Goal: Transaction & Acquisition: Purchase product/service

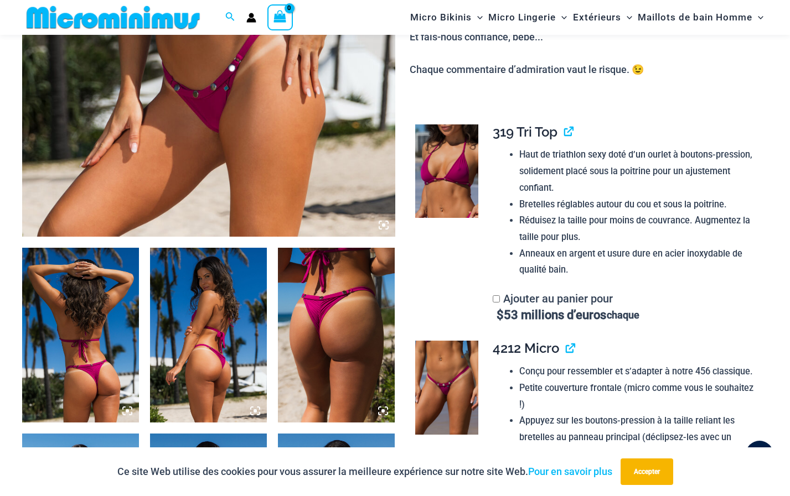
scroll to position [441, 0]
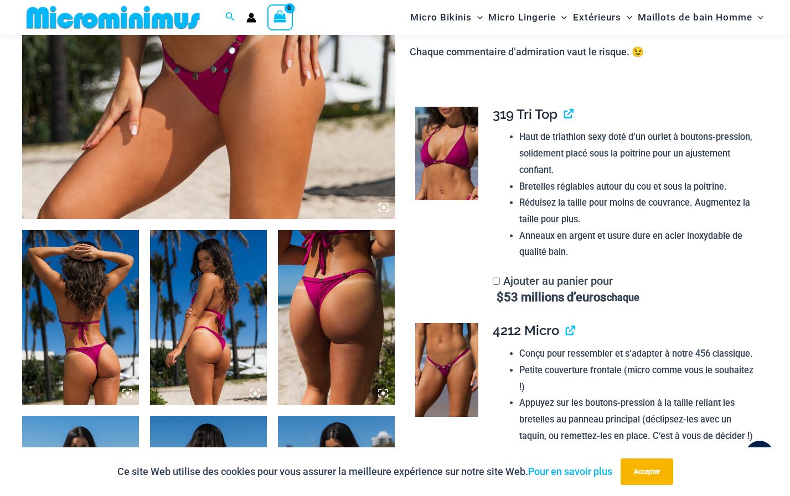
click at [106, 305] on img at bounding box center [80, 317] width 117 height 175
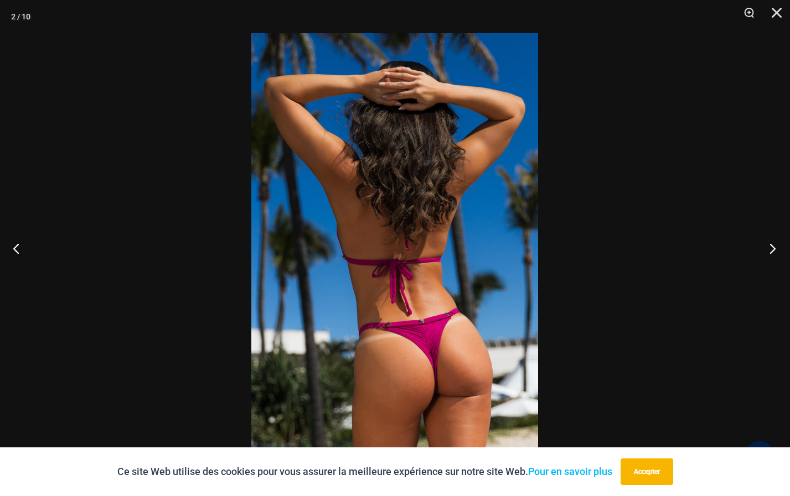
click at [768, 251] on button "Prochain" at bounding box center [769, 248] width 42 height 55
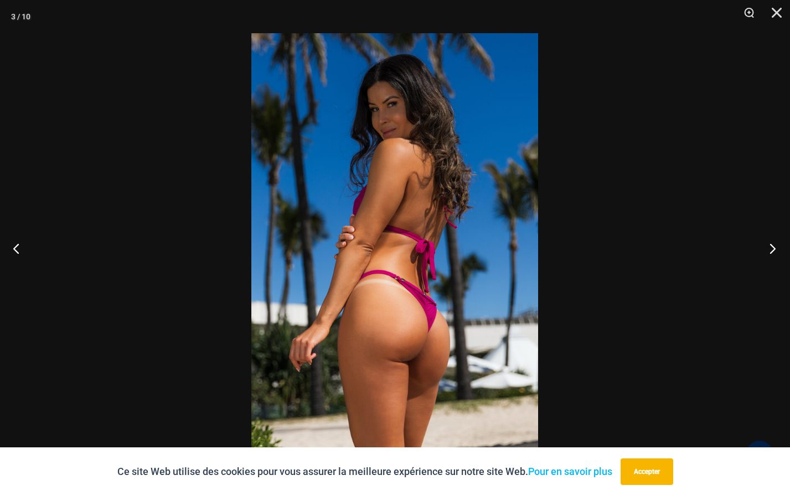
click at [770, 245] on button "Prochain" at bounding box center [769, 248] width 42 height 55
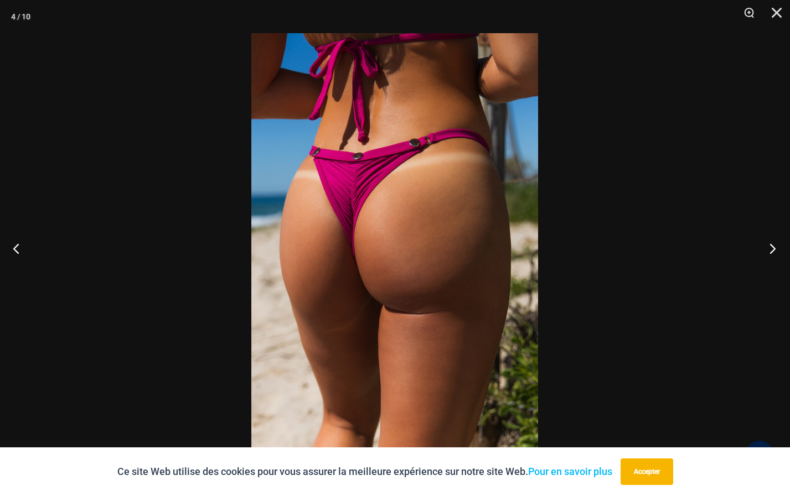
click at [772, 241] on button "Prochain" at bounding box center [769, 248] width 42 height 55
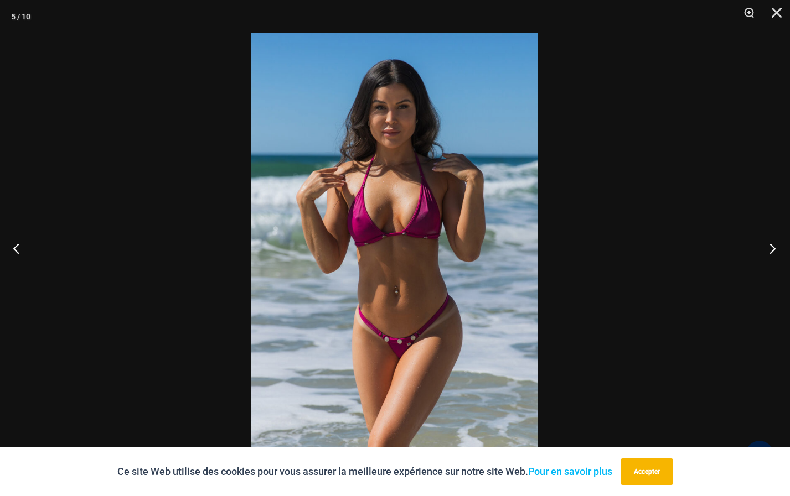
click at [771, 246] on button "Prochain" at bounding box center [769, 248] width 42 height 55
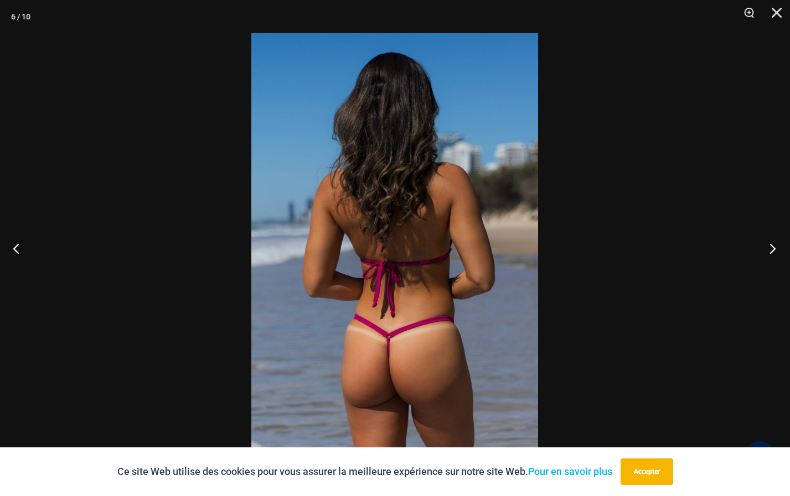
click at [771, 239] on button "Prochain" at bounding box center [769, 248] width 42 height 55
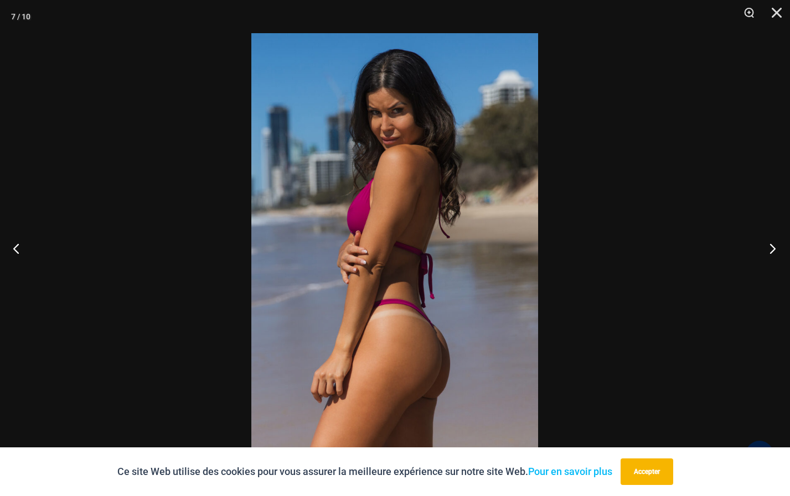
click at [770, 245] on button "Prochain" at bounding box center [769, 248] width 42 height 55
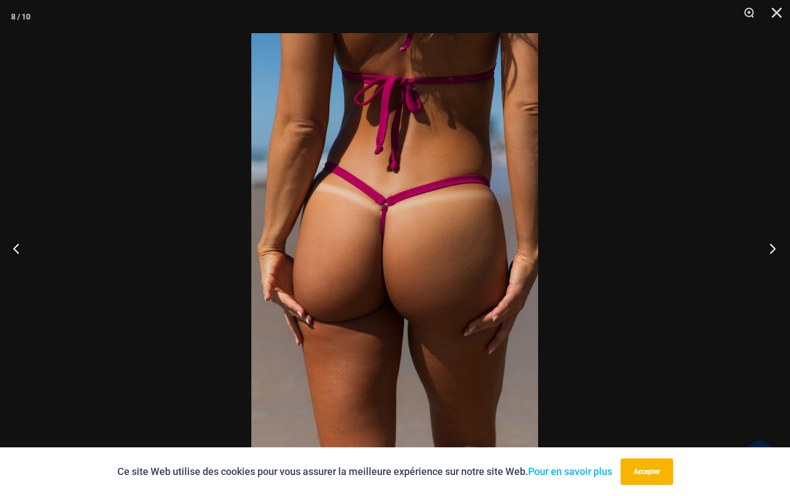
click at [771, 245] on button "Prochain" at bounding box center [769, 248] width 42 height 55
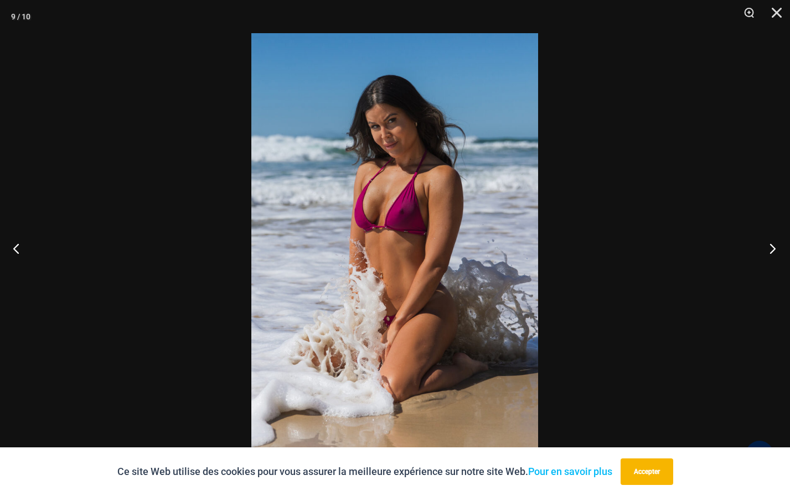
click at [772, 239] on button "Prochain" at bounding box center [769, 248] width 42 height 55
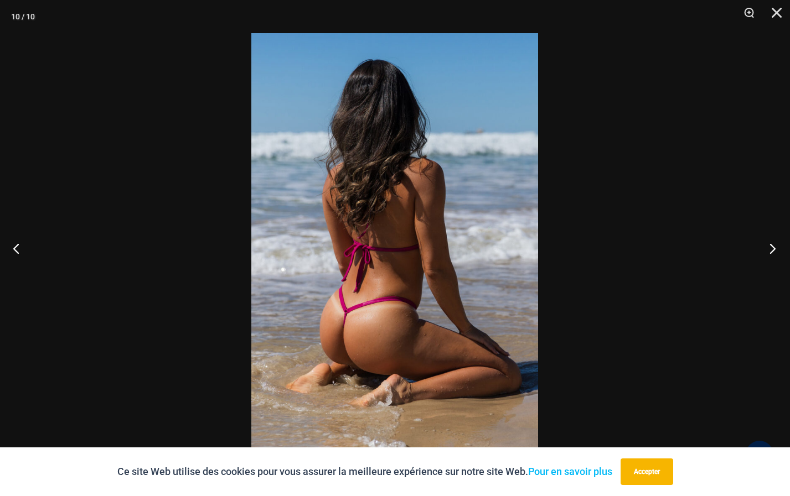
click at [769, 246] on button "Prochain" at bounding box center [769, 248] width 42 height 55
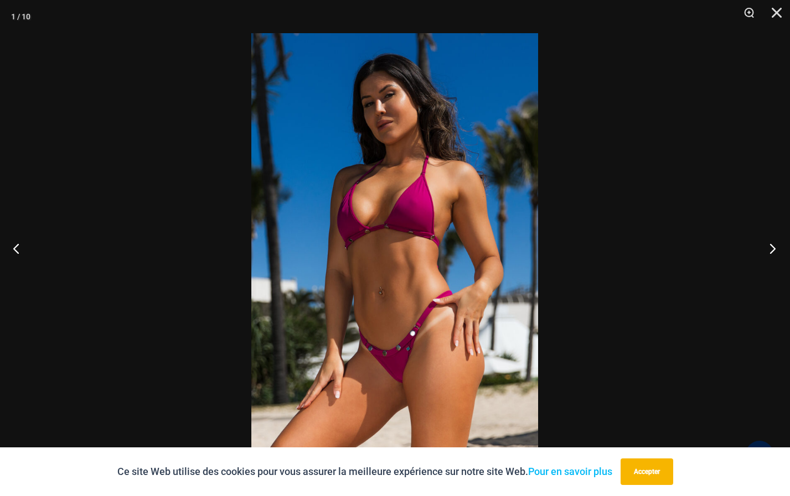
click at [771, 247] on button "Prochain" at bounding box center [769, 248] width 42 height 55
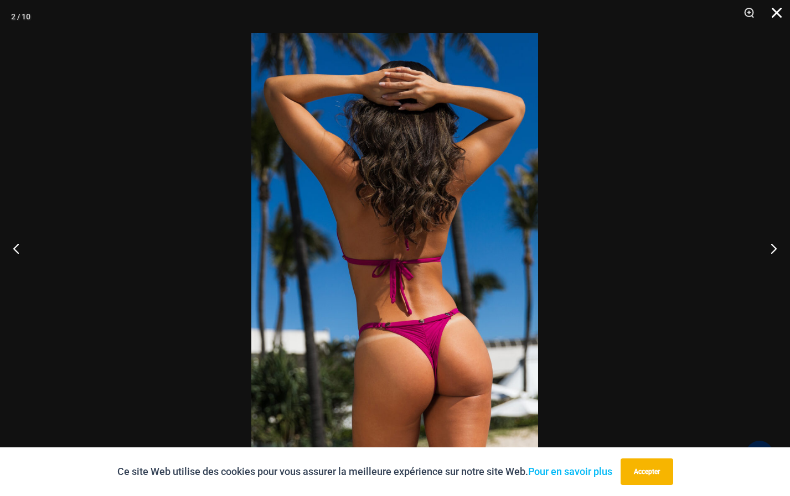
click at [775, 8] on button "Fermer" at bounding box center [773, 16] width 28 height 33
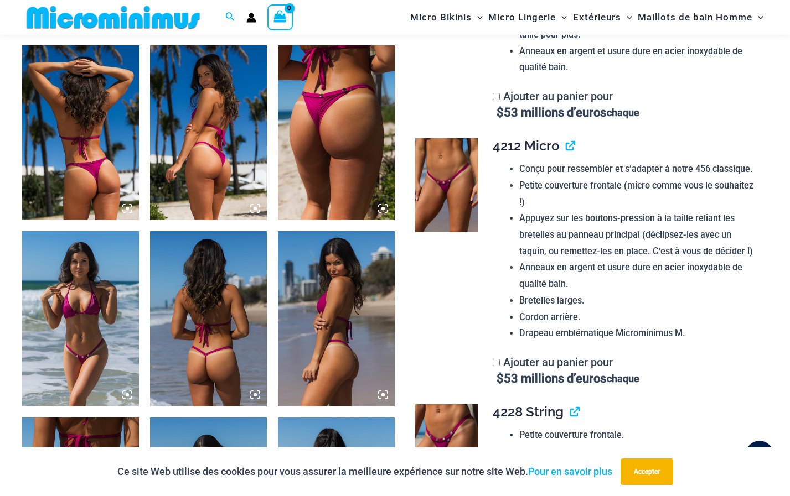
scroll to position [718, 0]
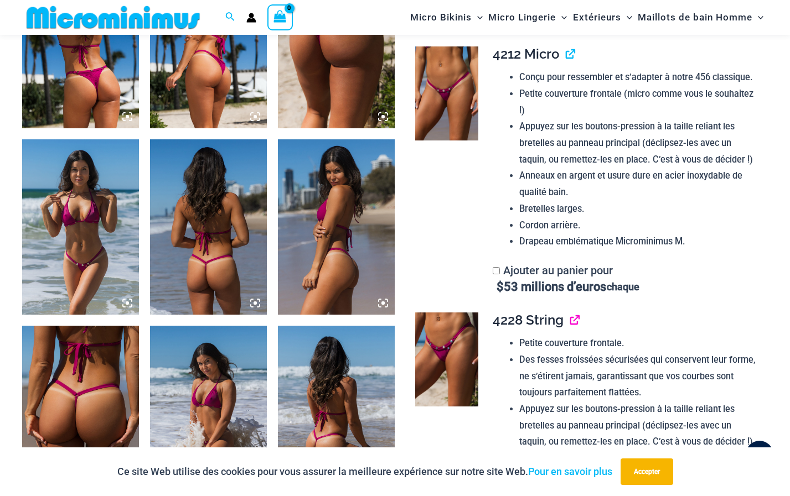
click at [570, 318] on link "View product" at bounding box center [570, 320] width 0 height 16
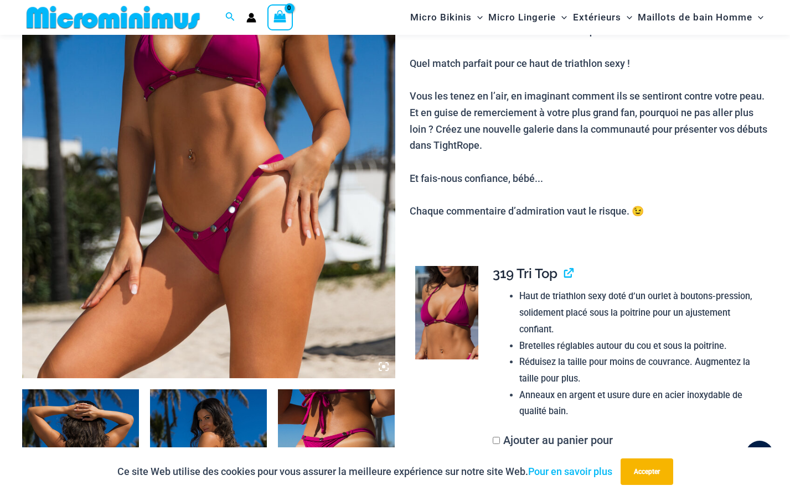
scroll to position [275, 0]
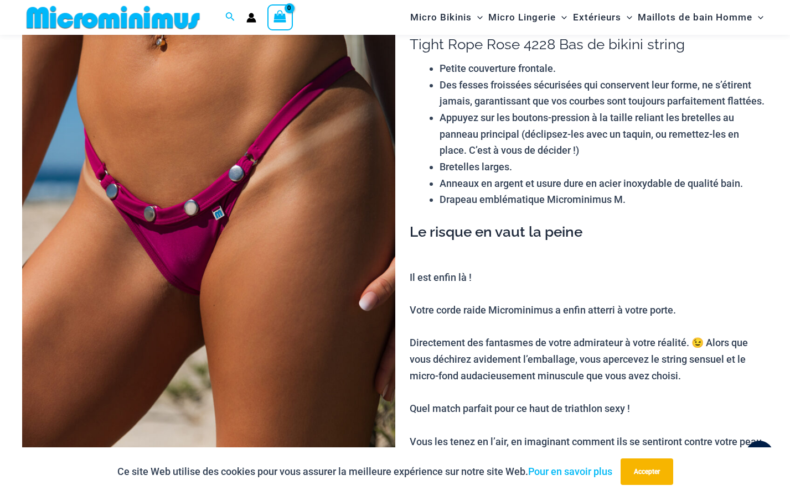
scroll to position [98, 0]
click at [410, 293] on p "Il est enfin là ! Votre corde raide Microminimus a enfin atterri à votre porte.…" at bounding box center [588, 419] width 358 height 296
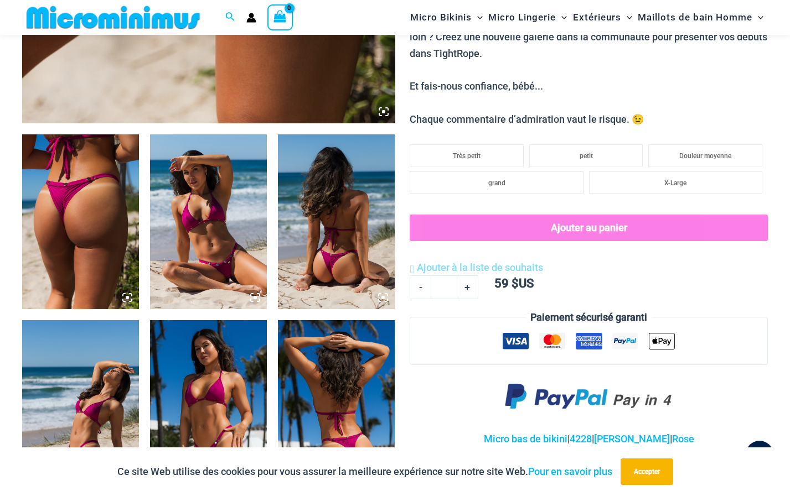
scroll to position [541, 0]
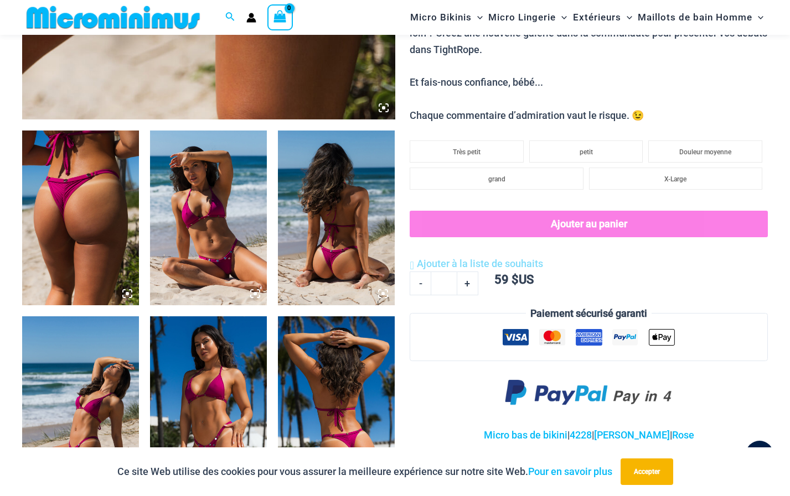
click at [104, 262] on img at bounding box center [80, 218] width 117 height 175
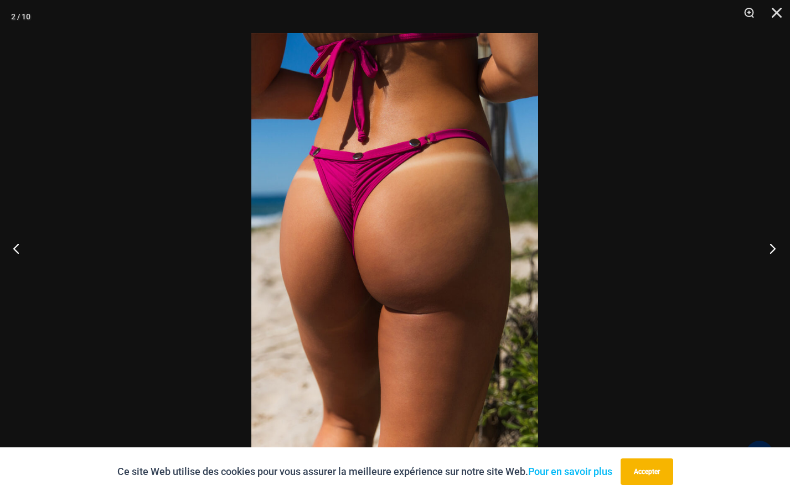
click at [769, 247] on button "Prochain" at bounding box center [769, 248] width 42 height 55
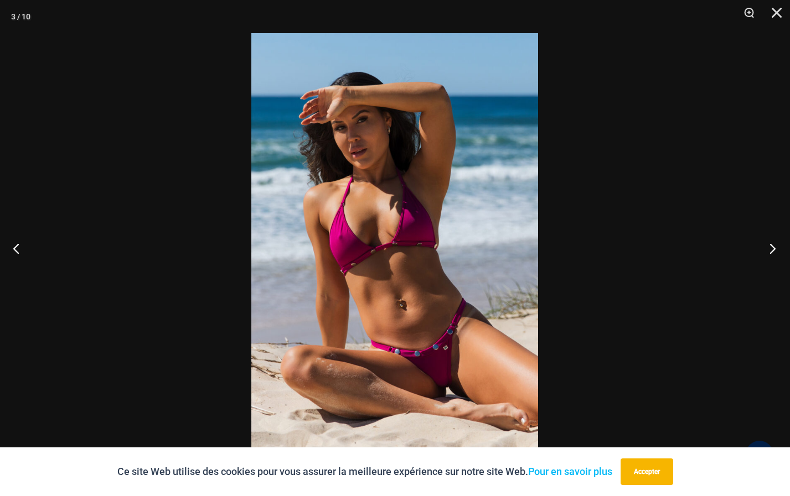
click at [774, 246] on button "Prochain" at bounding box center [769, 248] width 42 height 55
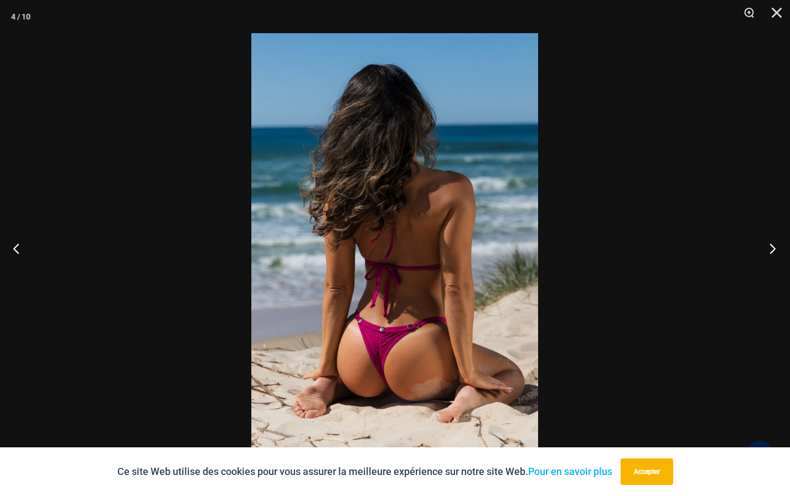
click at [769, 248] on button "Prochain" at bounding box center [769, 248] width 42 height 55
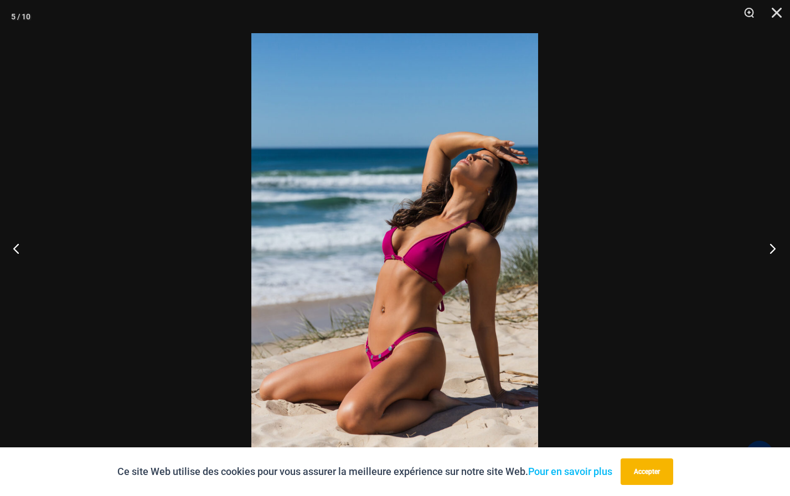
click at [771, 247] on button "Prochain" at bounding box center [769, 248] width 42 height 55
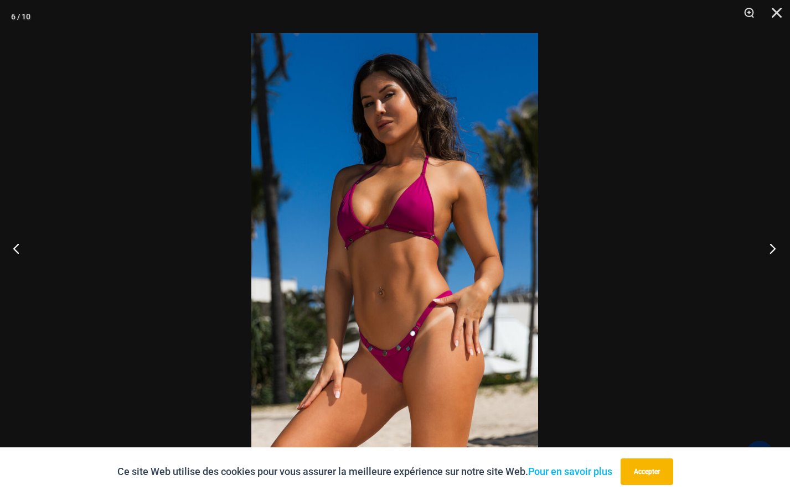
click at [774, 247] on button "Prochain" at bounding box center [769, 248] width 42 height 55
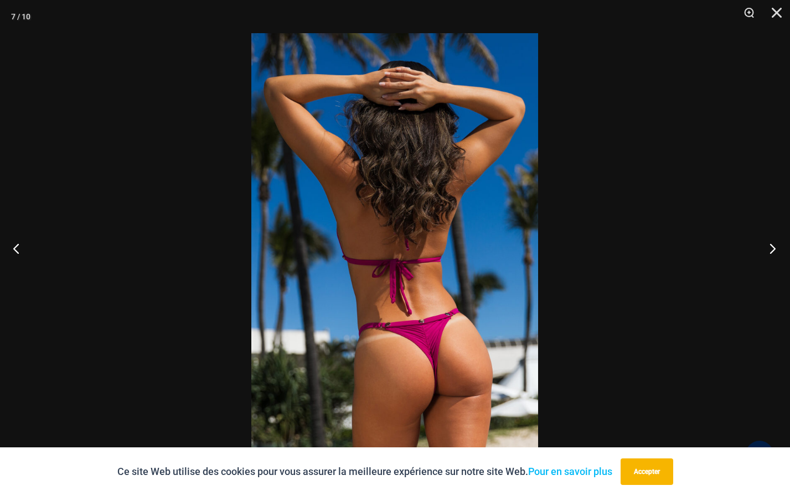
click at [769, 243] on button "Prochain" at bounding box center [769, 248] width 42 height 55
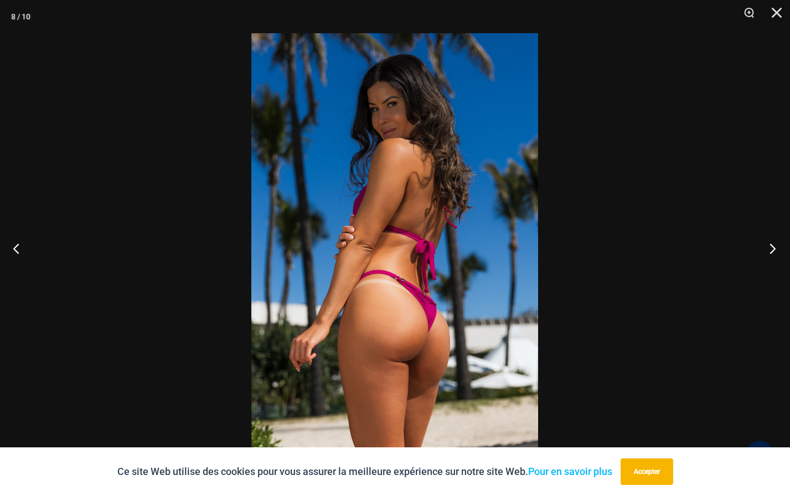
click at [773, 247] on button "Prochain" at bounding box center [769, 248] width 42 height 55
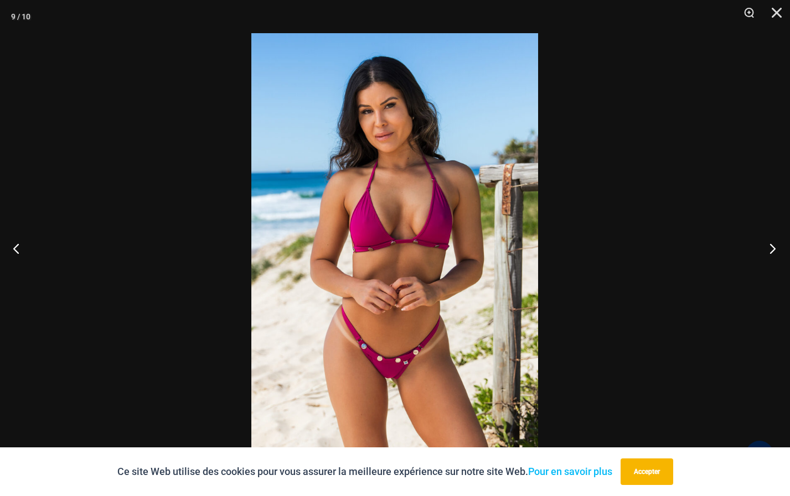
click at [769, 247] on button "Prochain" at bounding box center [769, 248] width 42 height 55
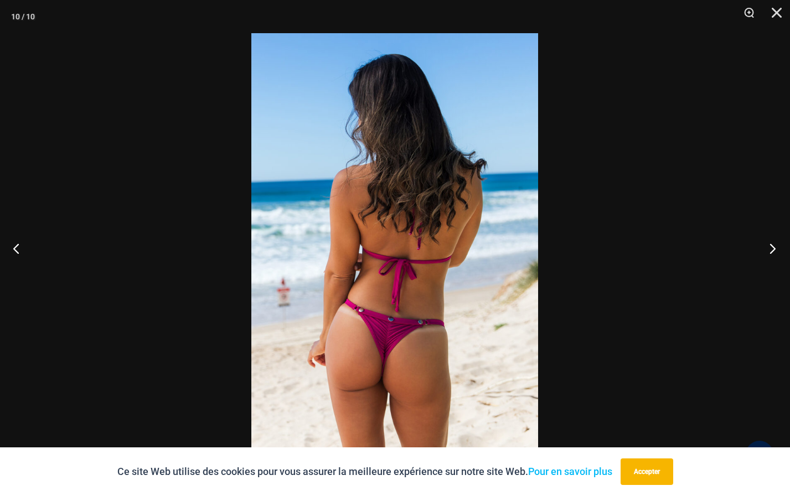
click at [767, 245] on button "Prochain" at bounding box center [769, 248] width 42 height 55
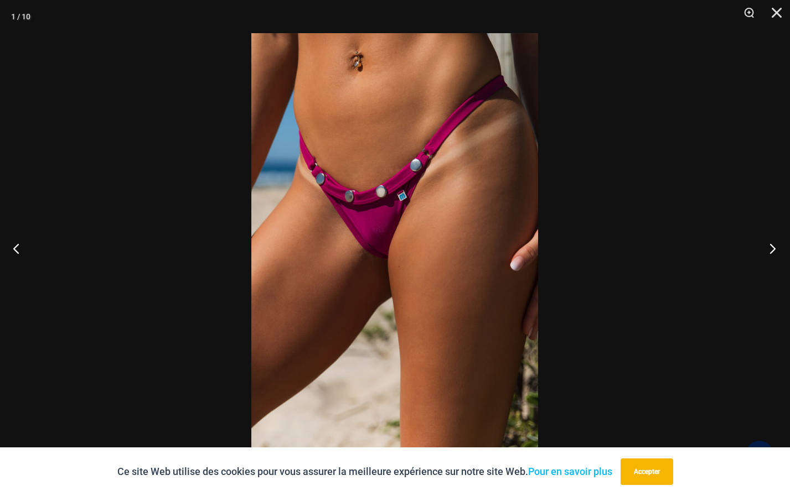
click at [775, 250] on button "Prochain" at bounding box center [769, 248] width 42 height 55
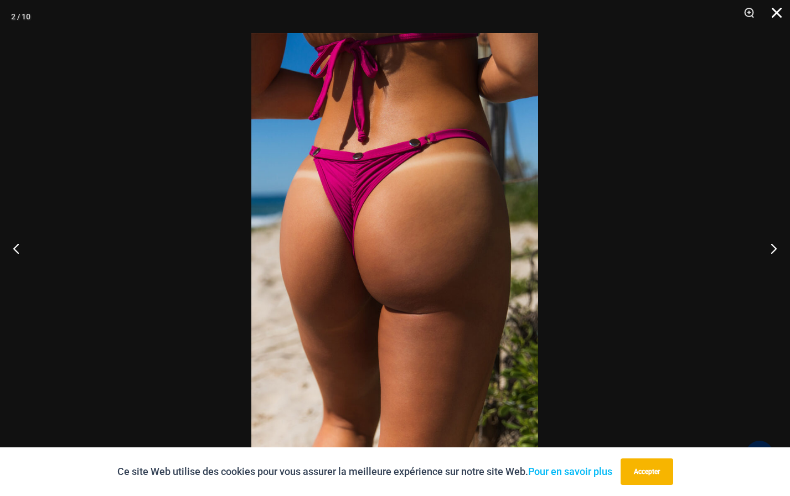
click at [772, 12] on button "Fermer" at bounding box center [773, 16] width 28 height 33
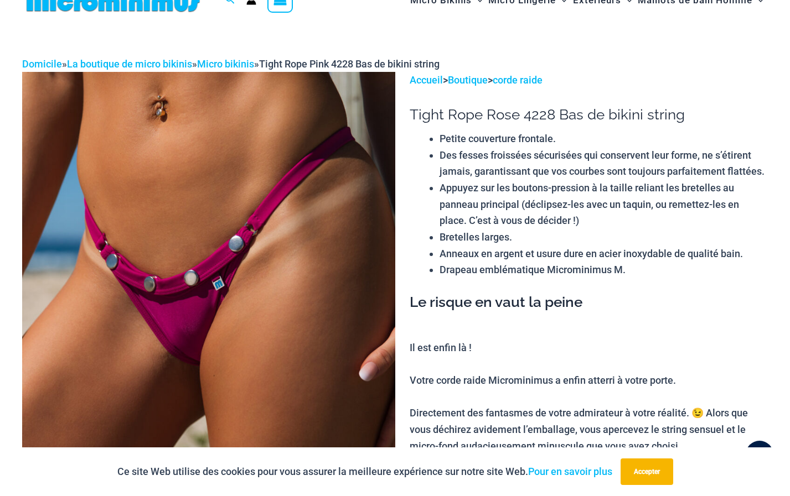
scroll to position [0, 0]
